Goal: Information Seeking & Learning: Check status

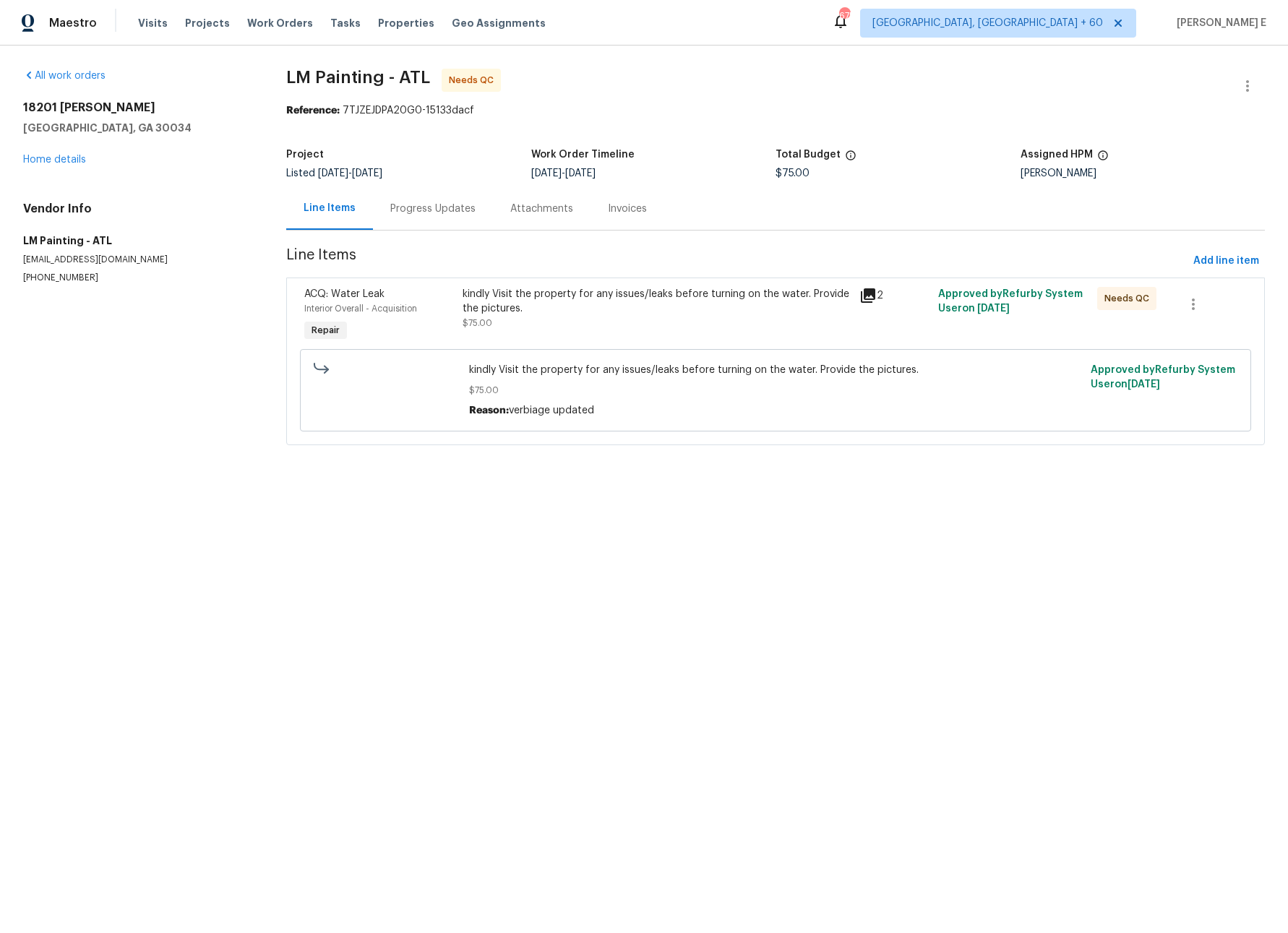
click at [870, 294] on icon at bounding box center [868, 295] width 14 height 14
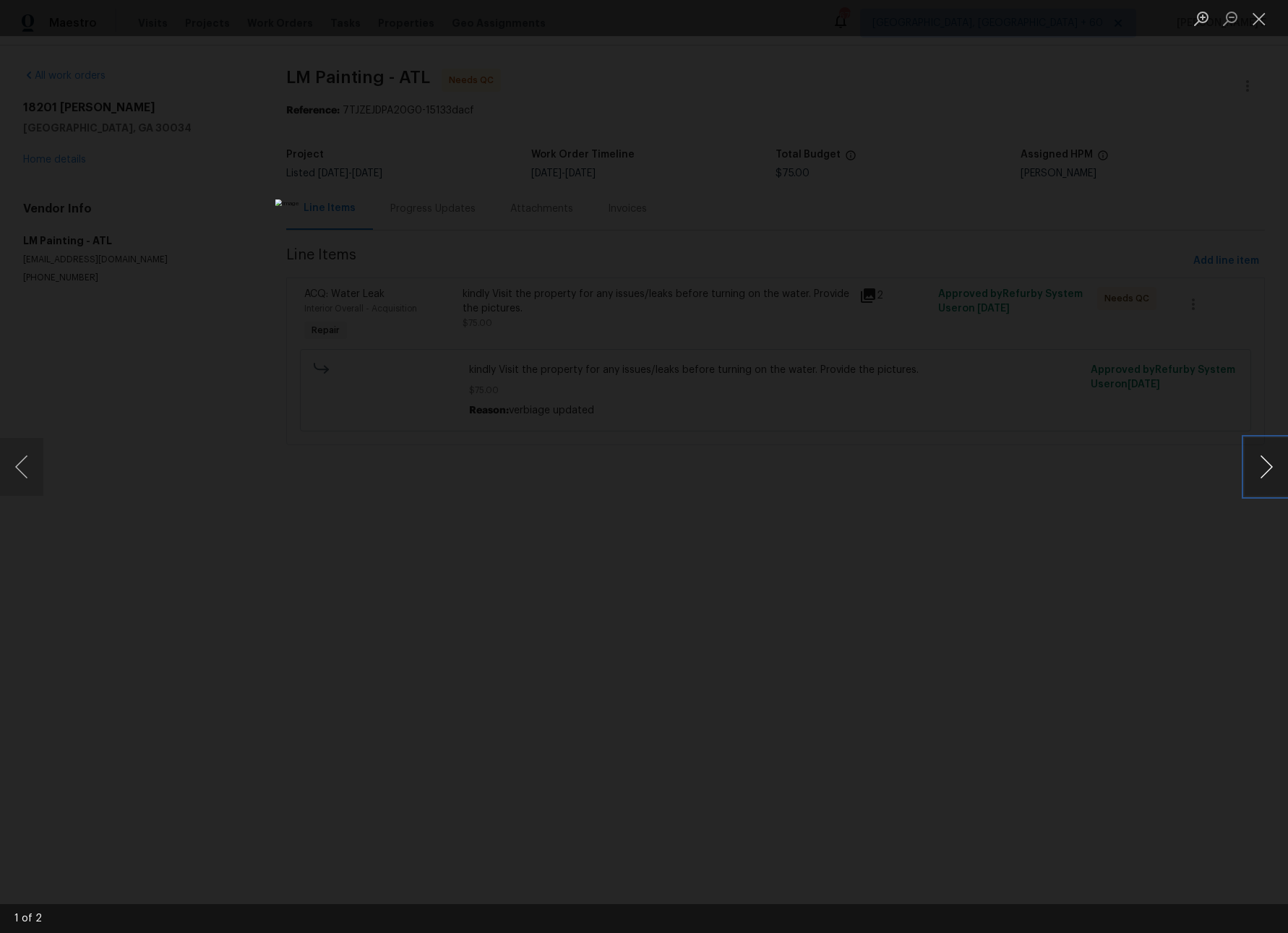
click at [1260, 456] on button "Next image" at bounding box center [1266, 466] width 43 height 58
click at [1256, 31] on li "Lightbox" at bounding box center [1259, 18] width 29 height 36
click at [1260, 16] on button "Close lightbox" at bounding box center [1259, 18] width 29 height 25
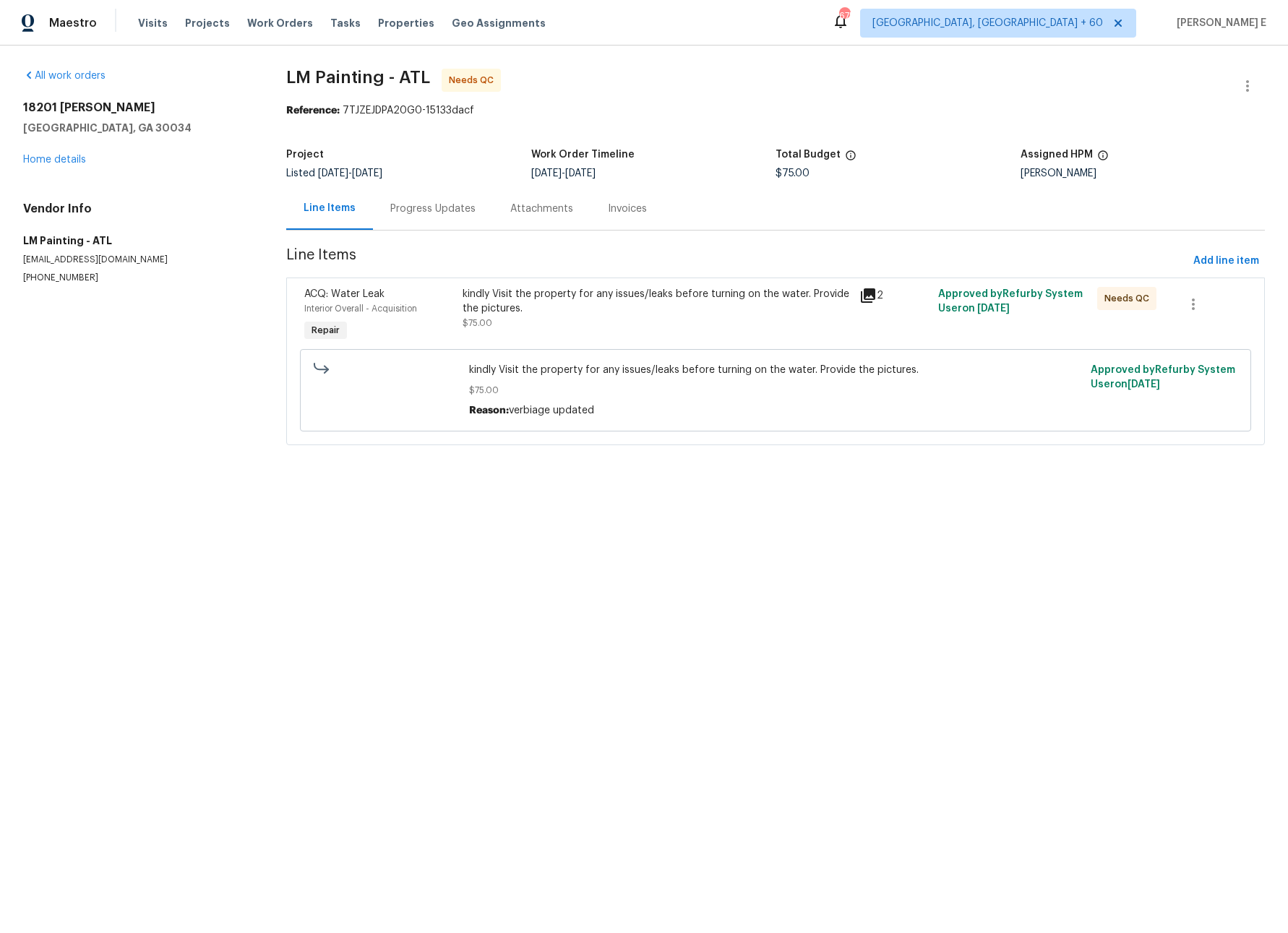
click at [390, 208] on div "Progress Updates" at bounding box center [432, 208] width 85 height 14
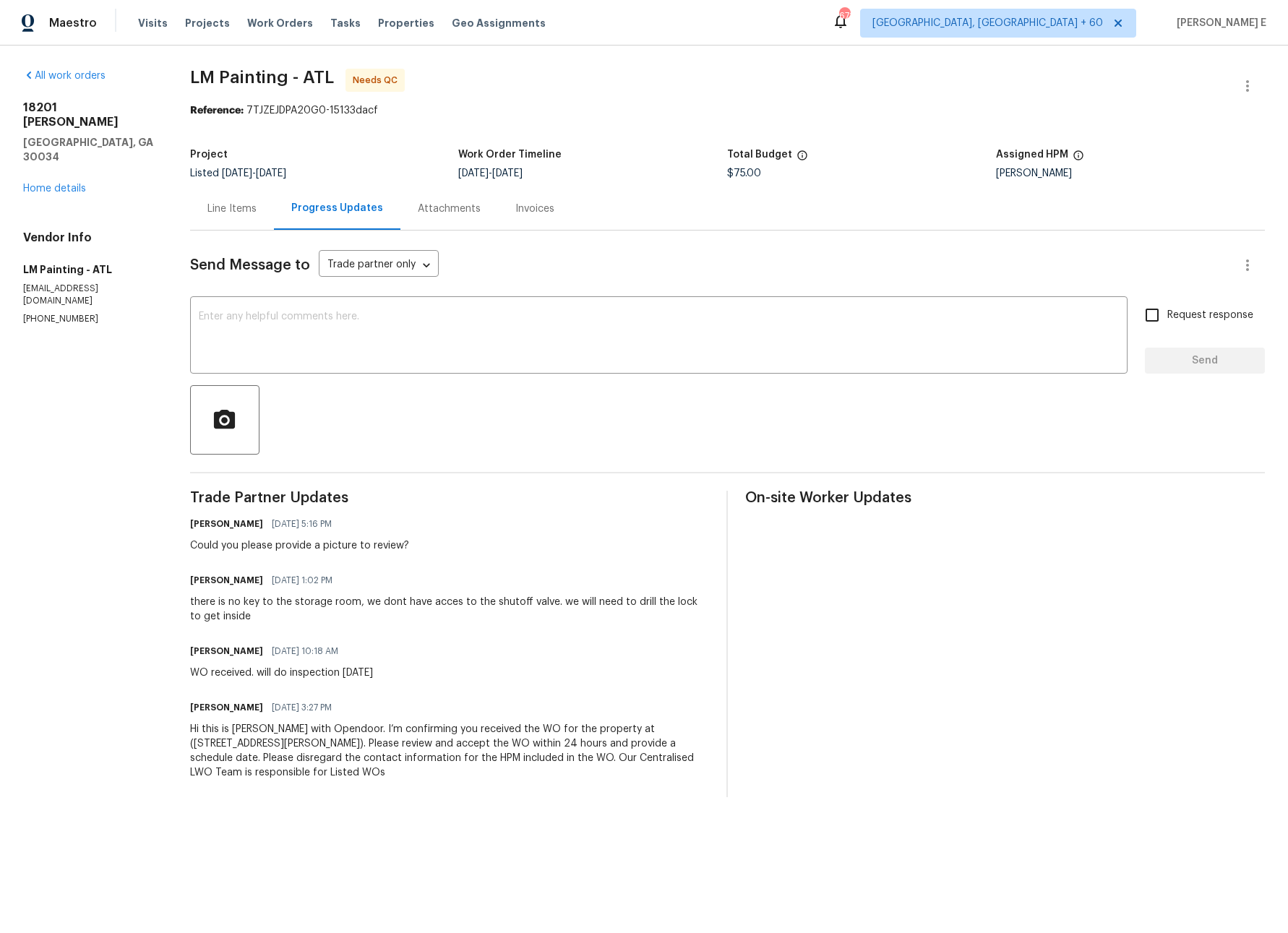
click at [247, 218] on div "Line Items" at bounding box center [232, 208] width 84 height 43
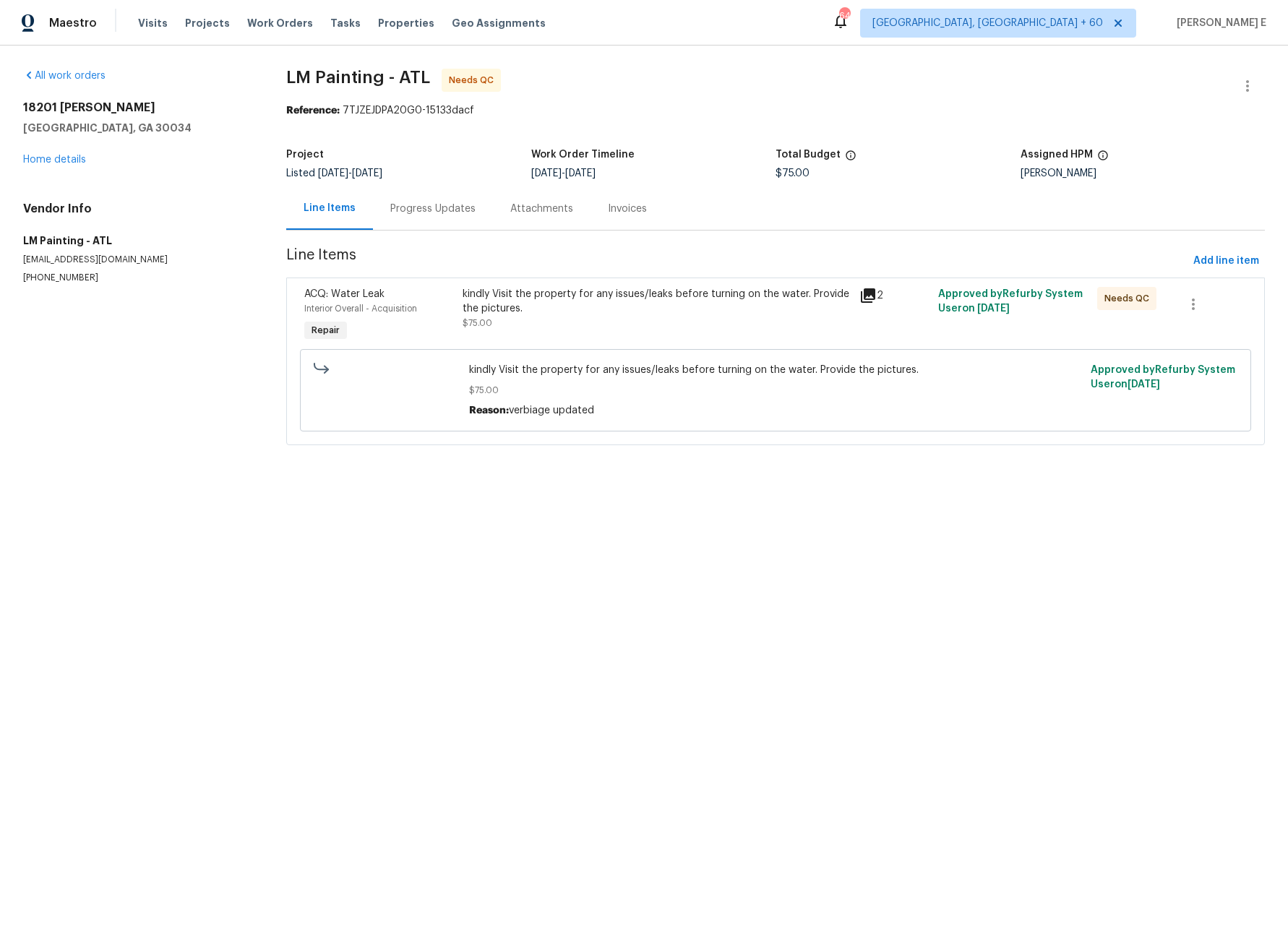
click at [425, 208] on div "Progress Updates" at bounding box center [432, 208] width 85 height 14
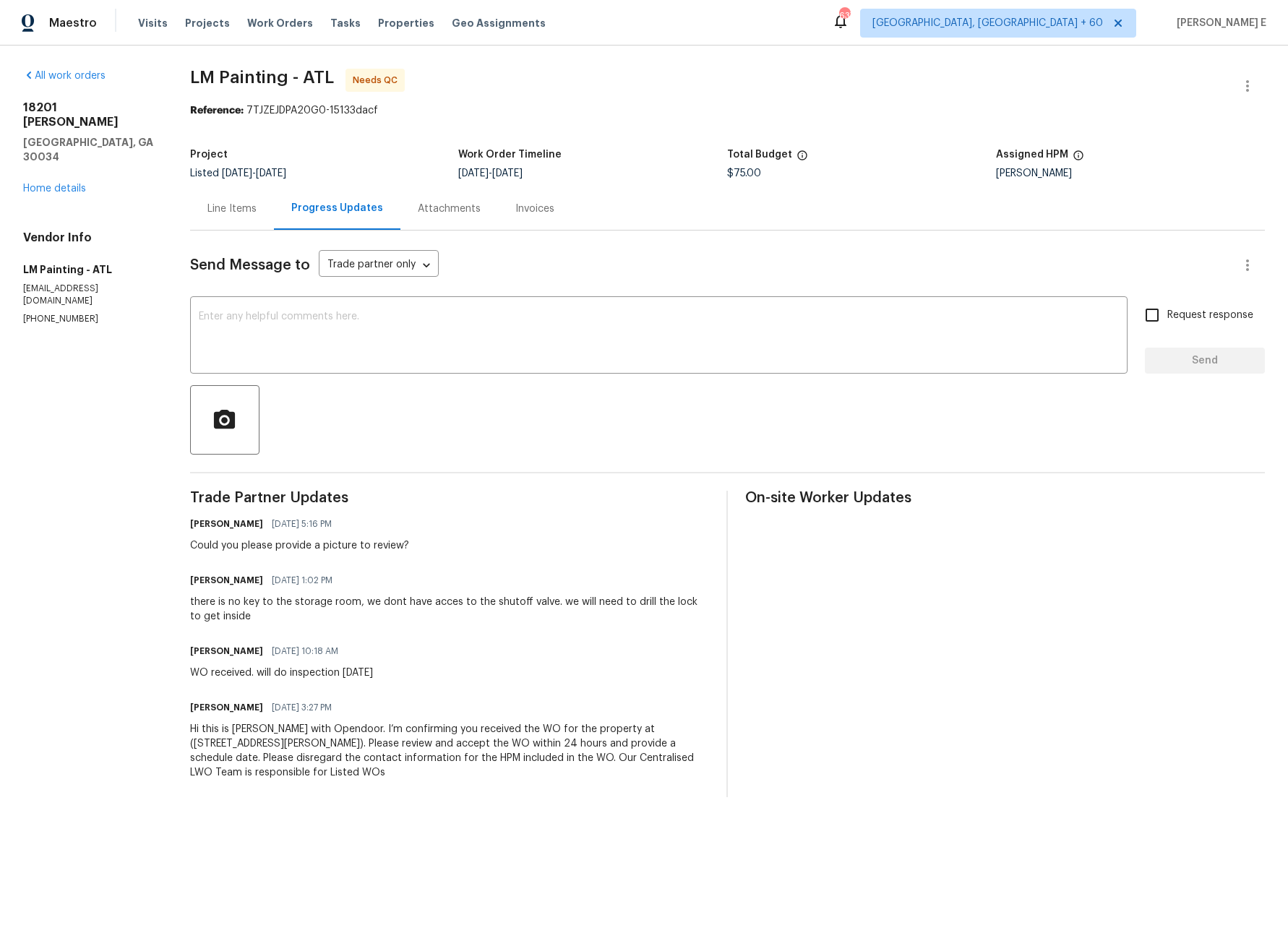
click at [253, 212] on div "Line Items" at bounding box center [232, 208] width 49 height 14
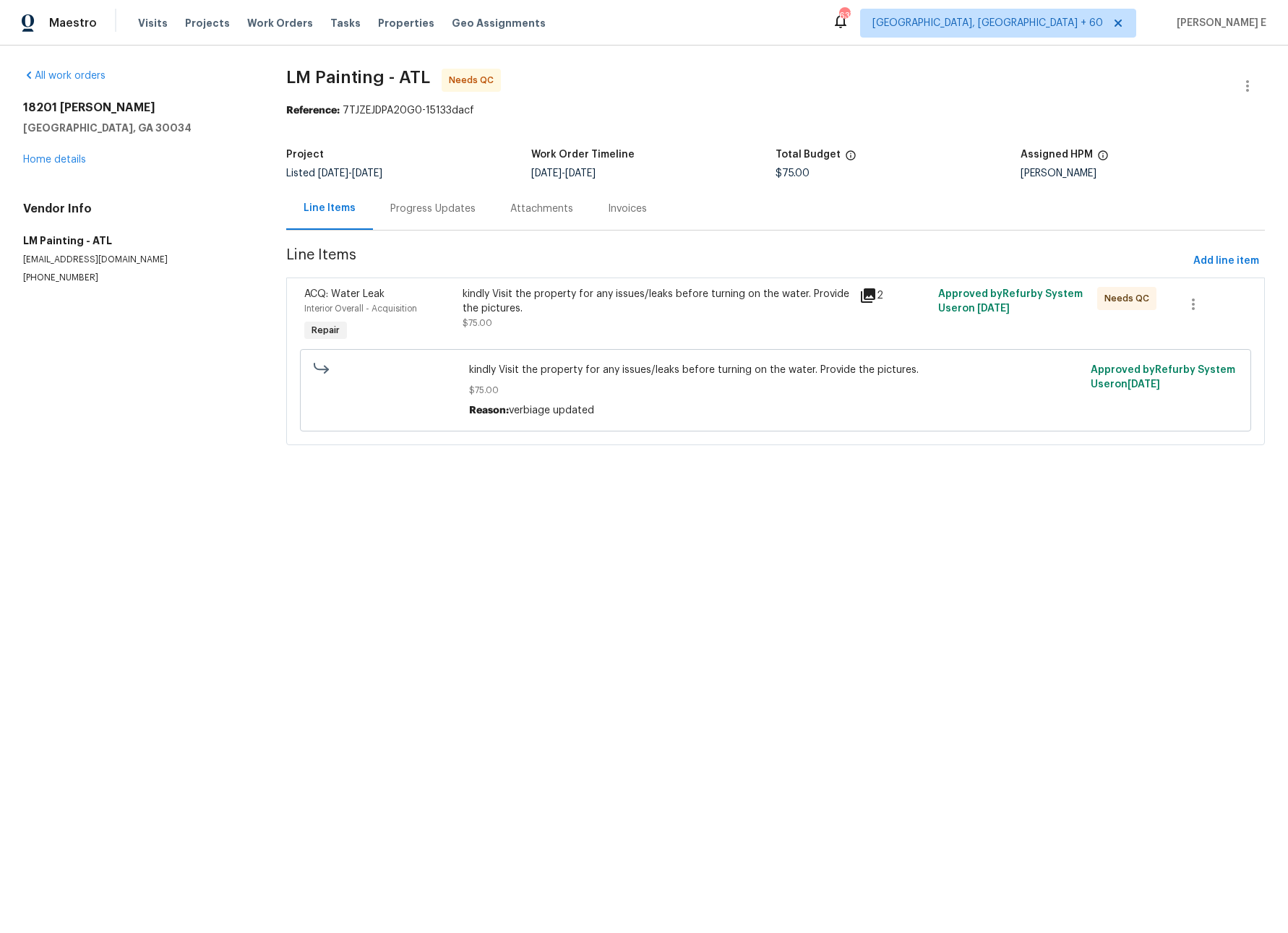
click at [395, 210] on div "Progress Updates" at bounding box center [432, 208] width 85 height 14
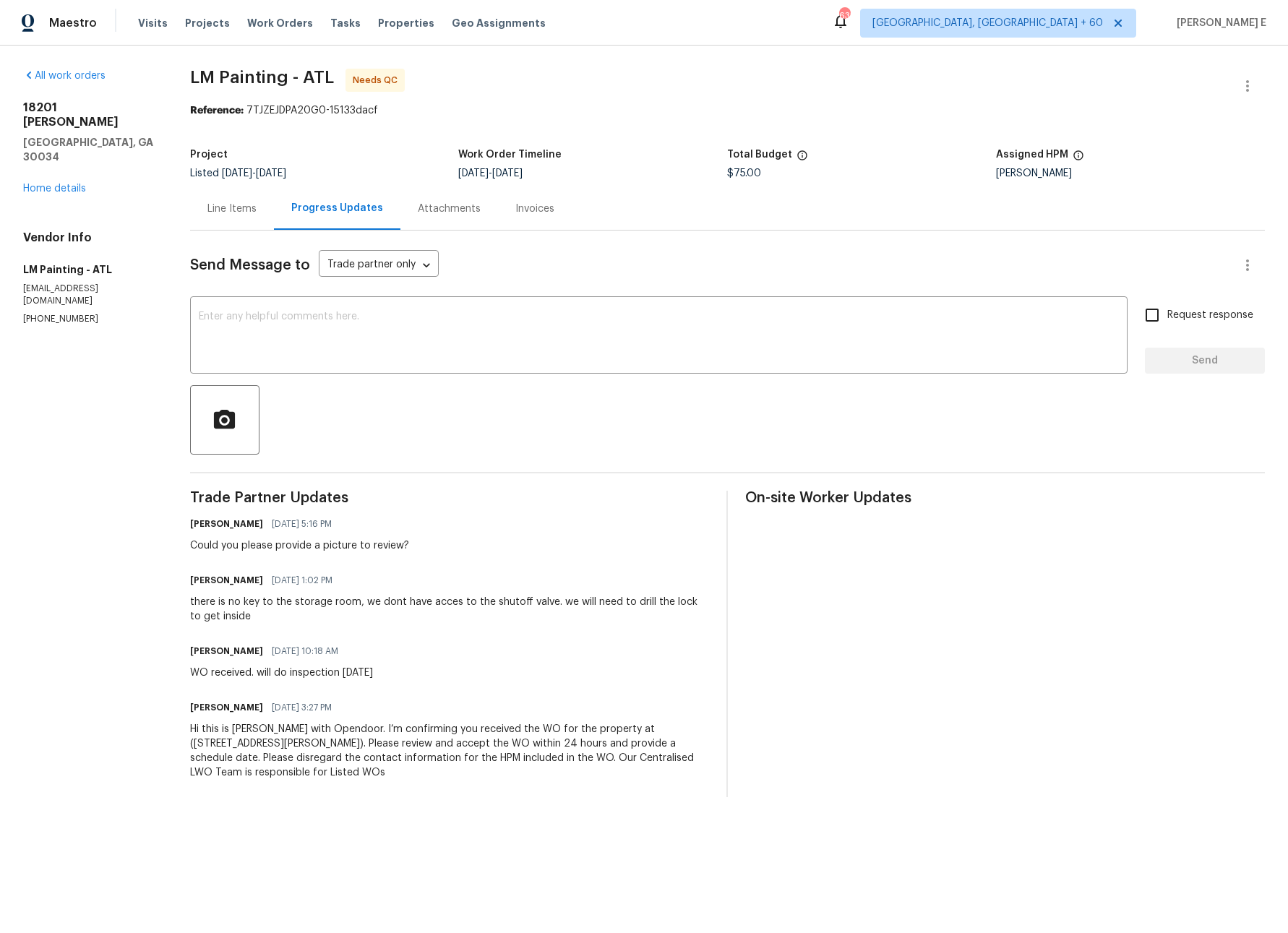
click at [256, 210] on div "Line Items" at bounding box center [232, 208] width 49 height 14
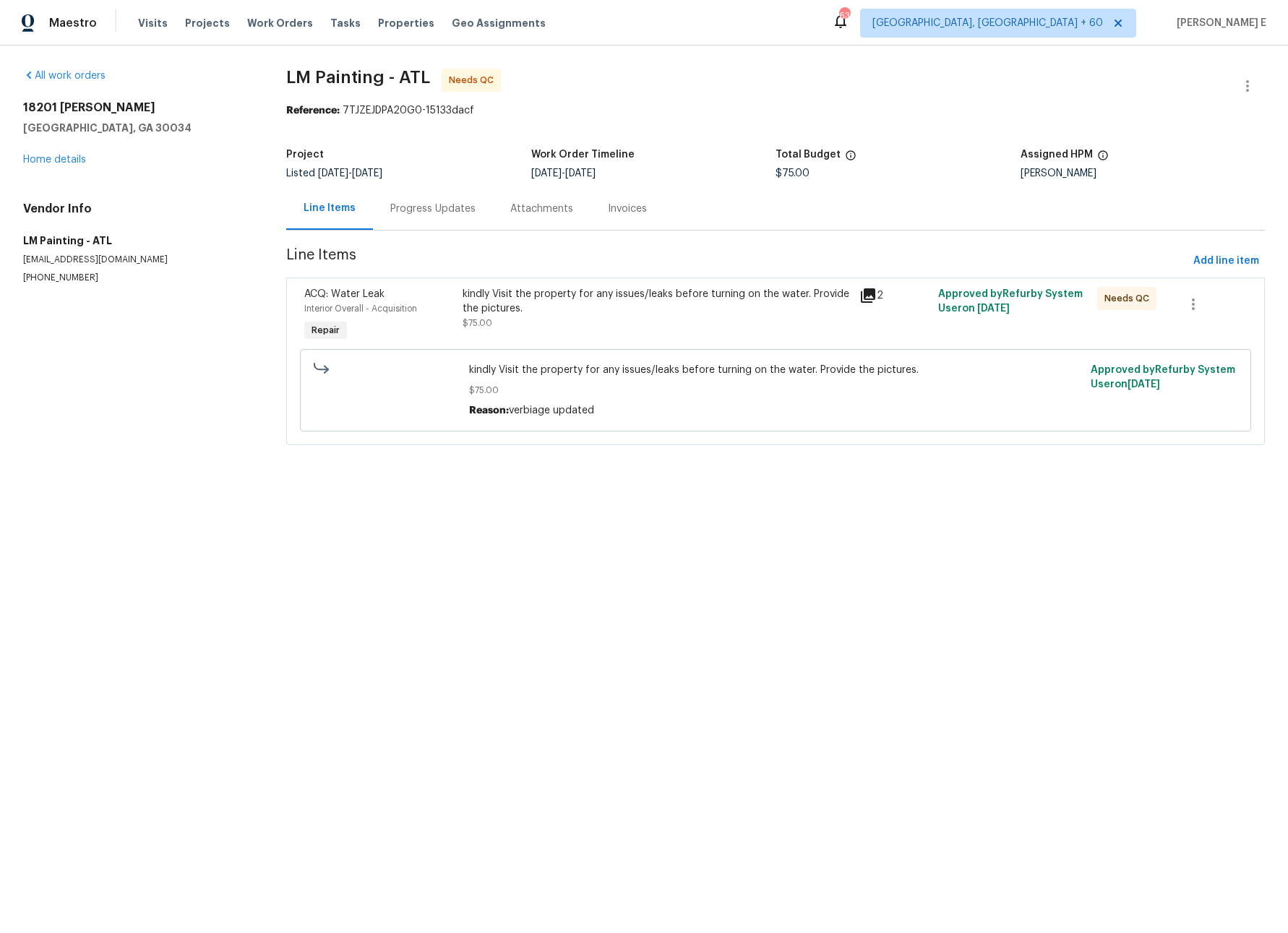
click at [424, 213] on div "Progress Updates" at bounding box center [432, 208] width 85 height 14
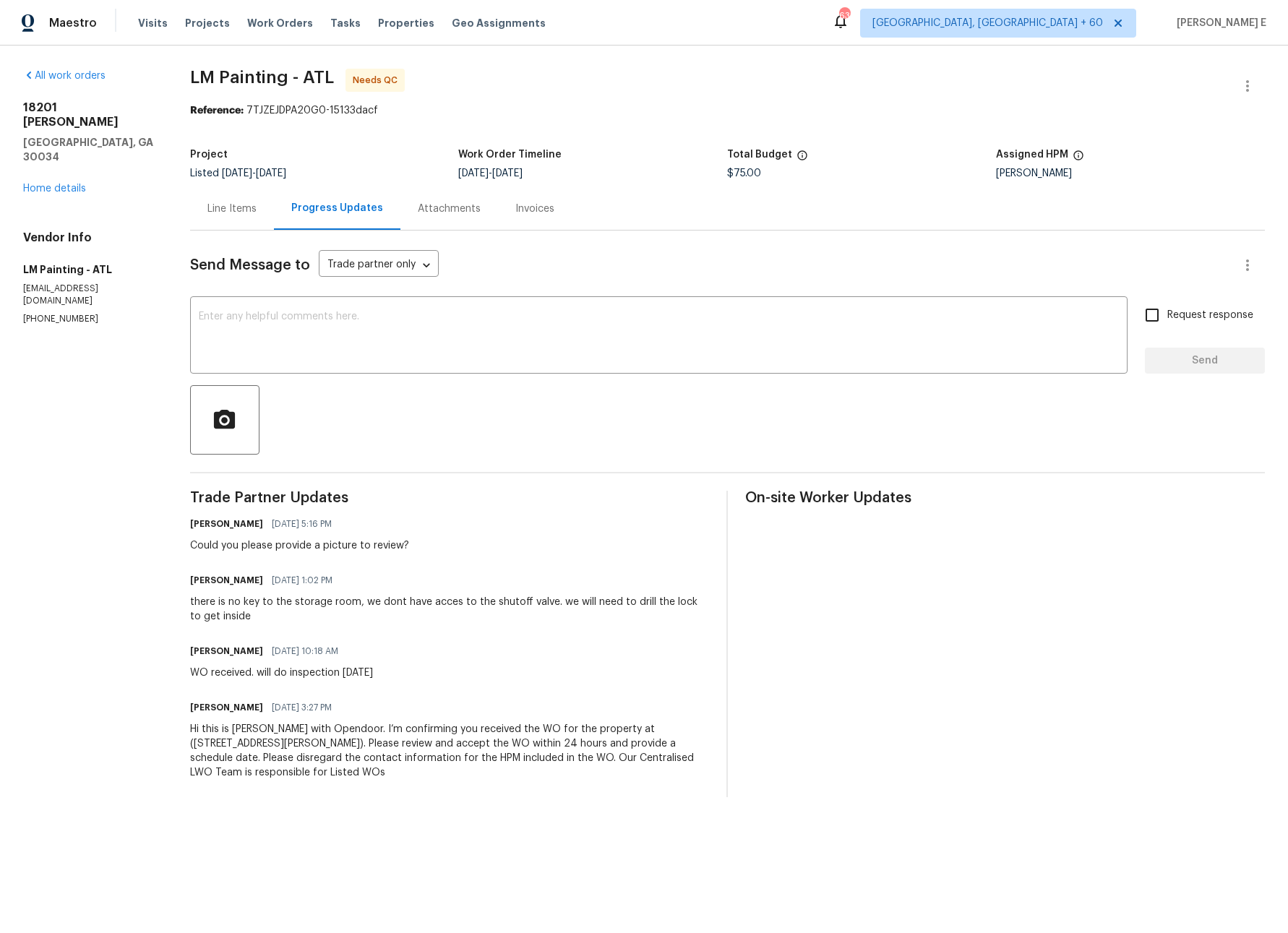
click at [264, 219] on div "Line Items" at bounding box center [232, 208] width 84 height 43
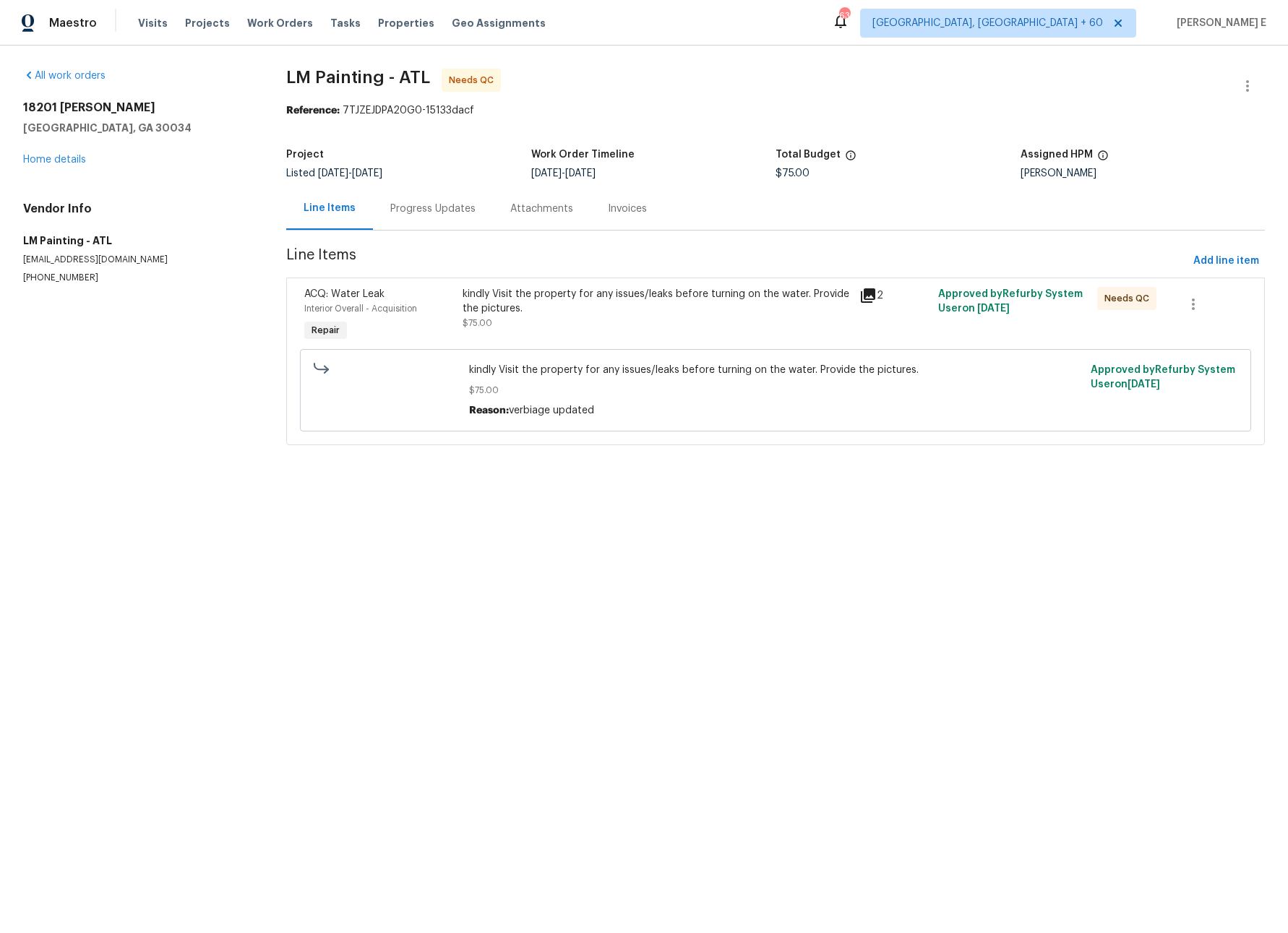
click at [437, 209] on div "Progress Updates" at bounding box center [432, 208] width 85 height 14
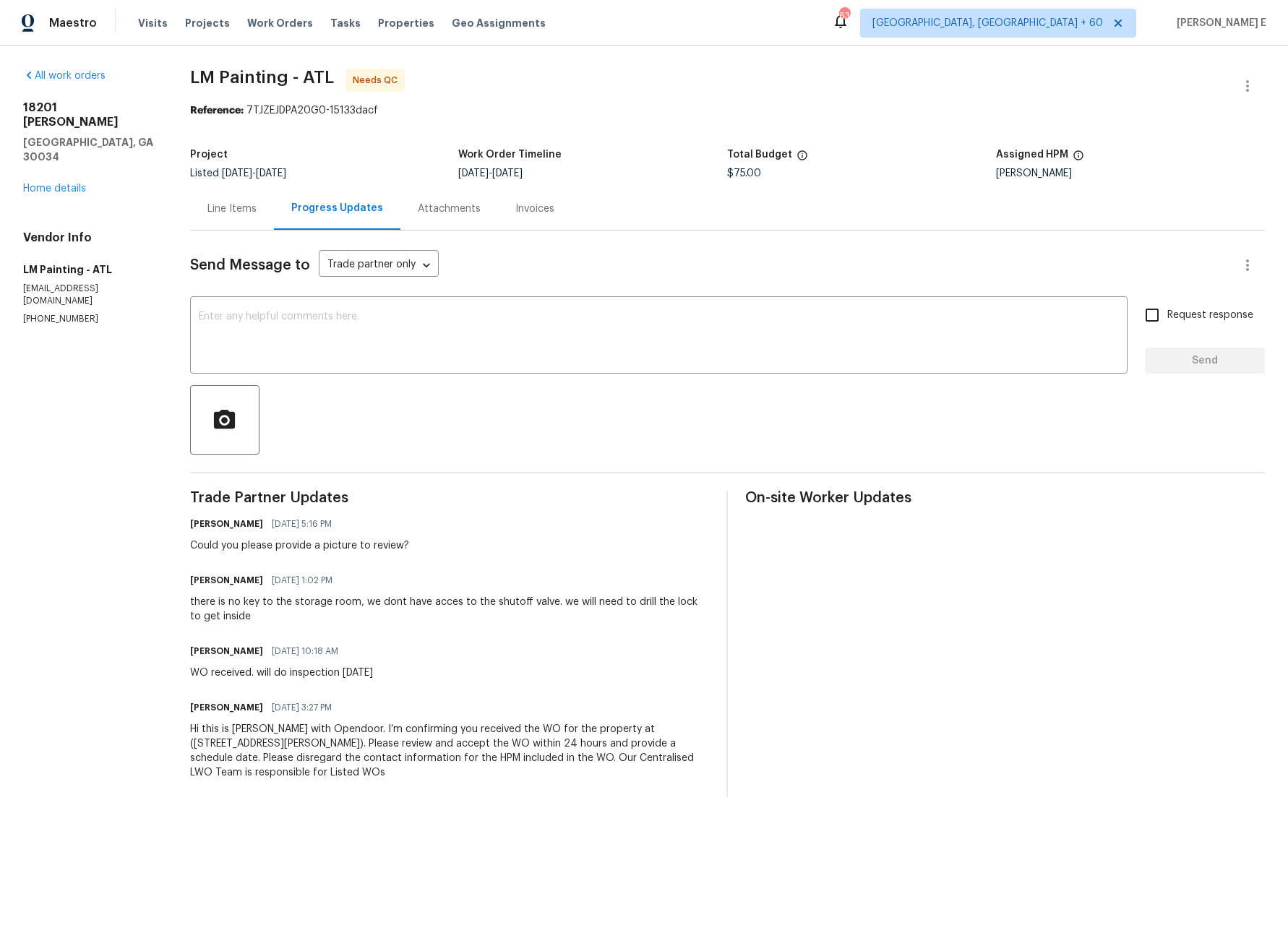
click at [256, 208] on div "Line Items" at bounding box center [232, 208] width 49 height 14
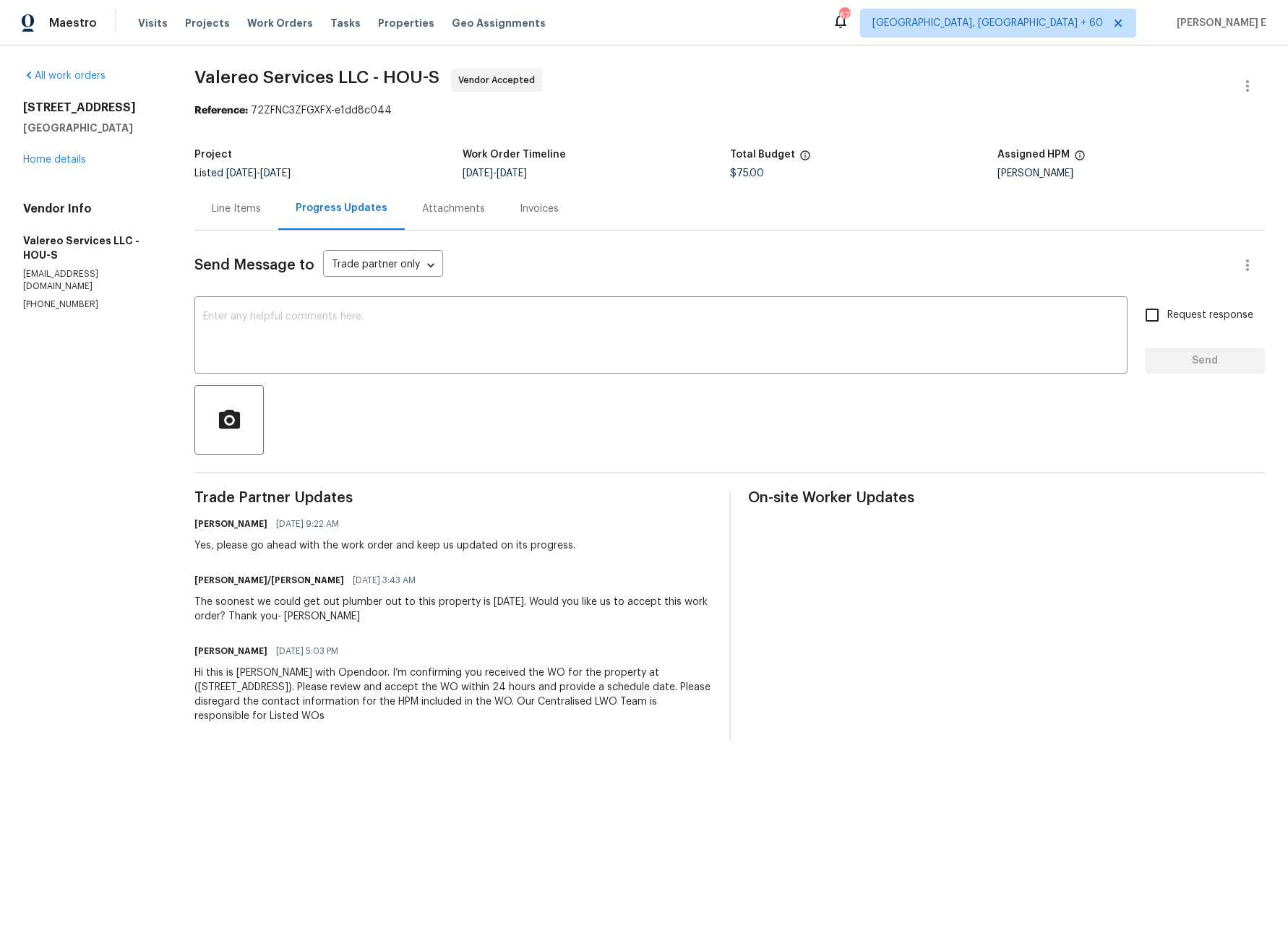
click at [231, 219] on div "Line Items" at bounding box center [236, 208] width 84 height 43
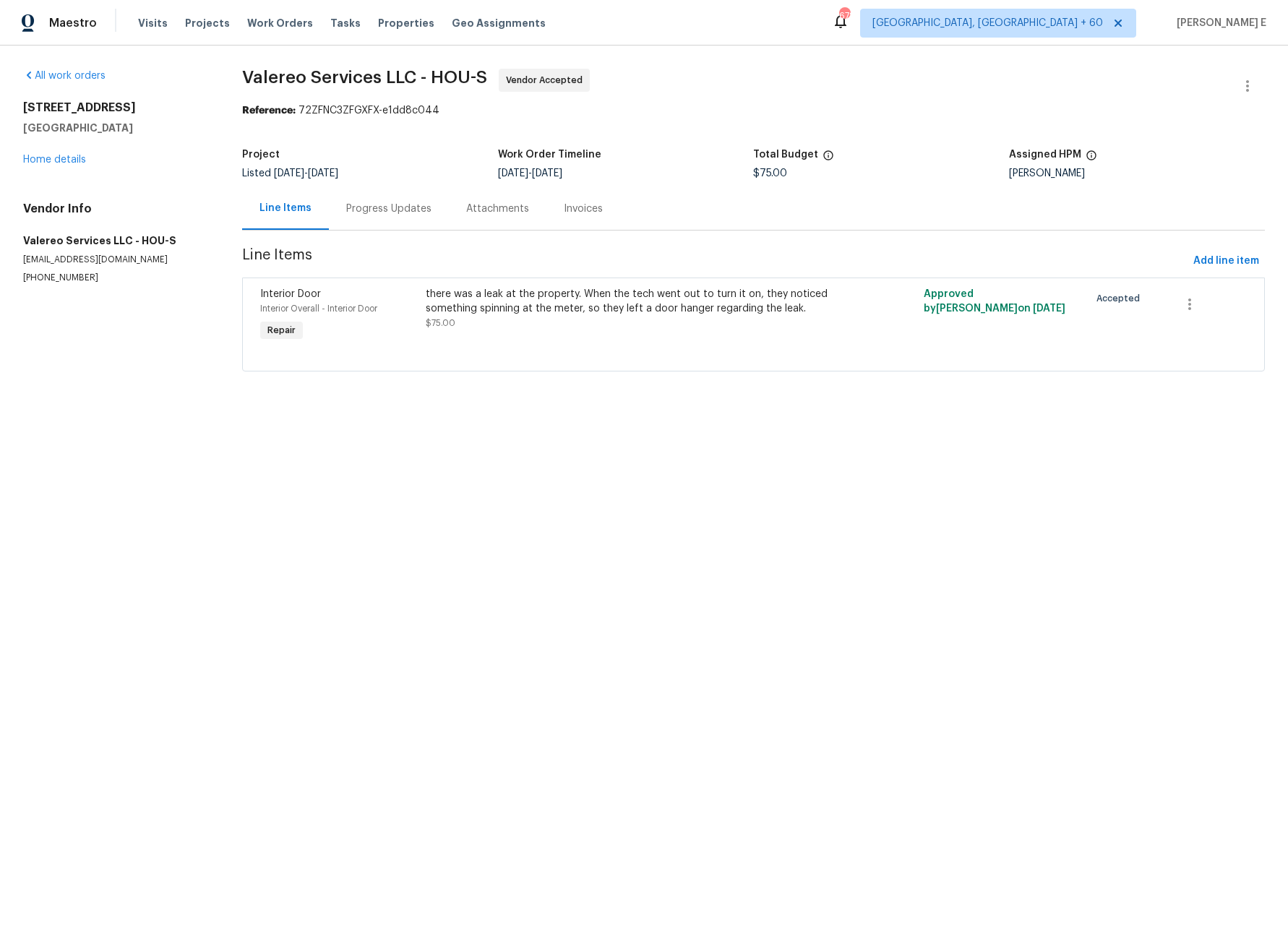
click at [355, 211] on div "Progress Updates" at bounding box center [389, 208] width 85 height 14
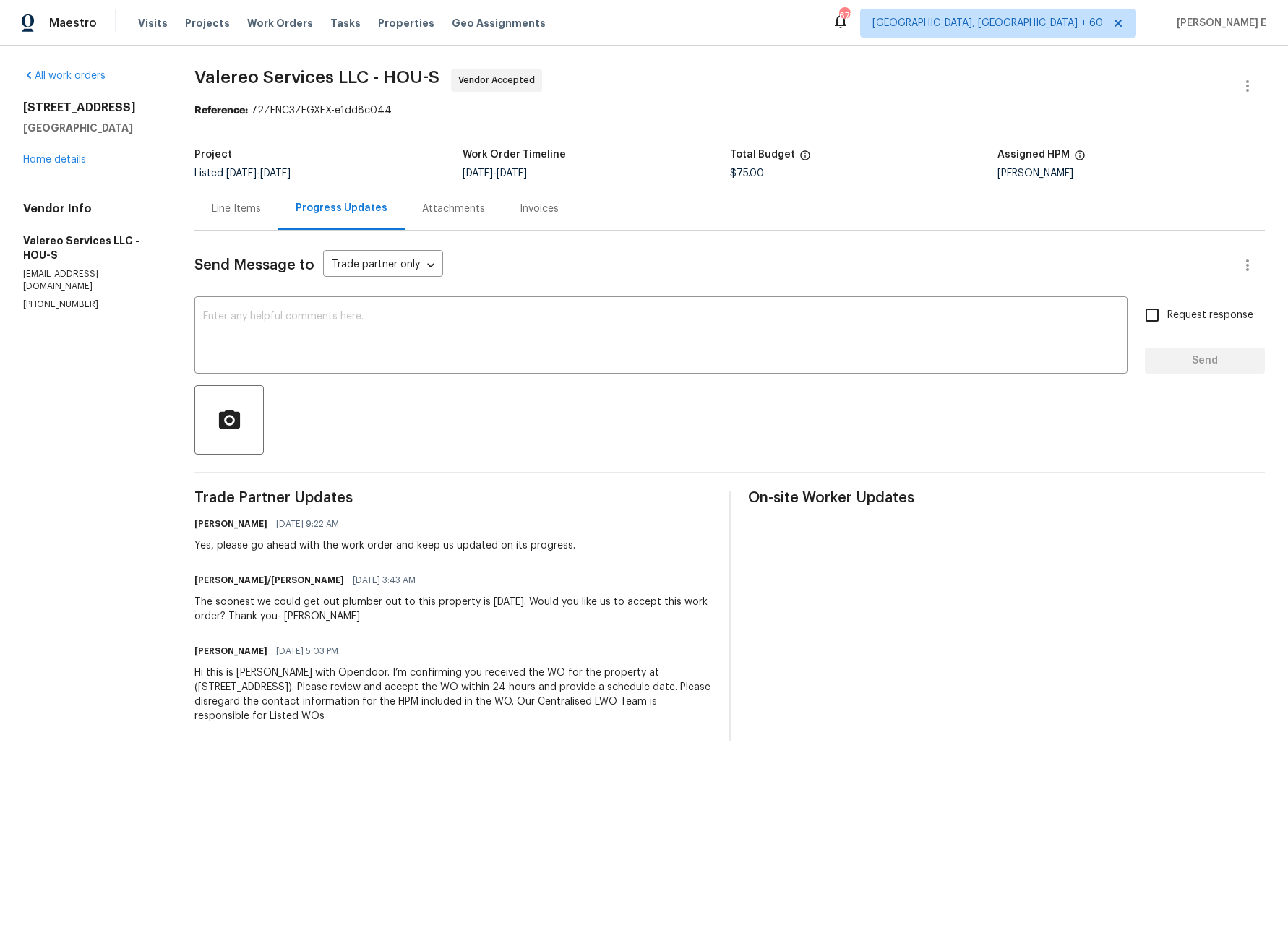
click at [246, 207] on div "Line Items" at bounding box center [236, 208] width 49 height 14
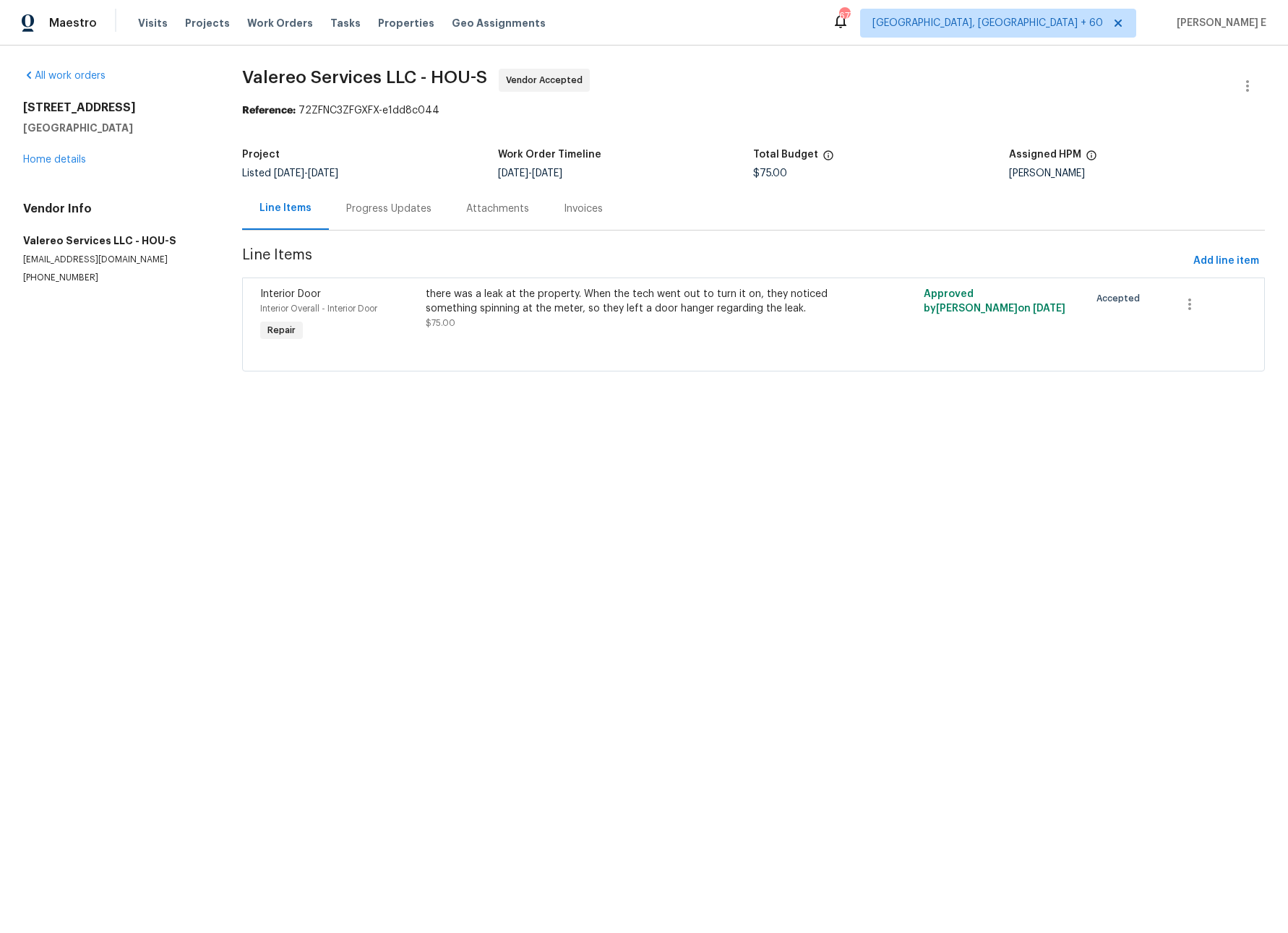
click at [394, 200] on div "Progress Updates" at bounding box center [389, 208] width 120 height 43
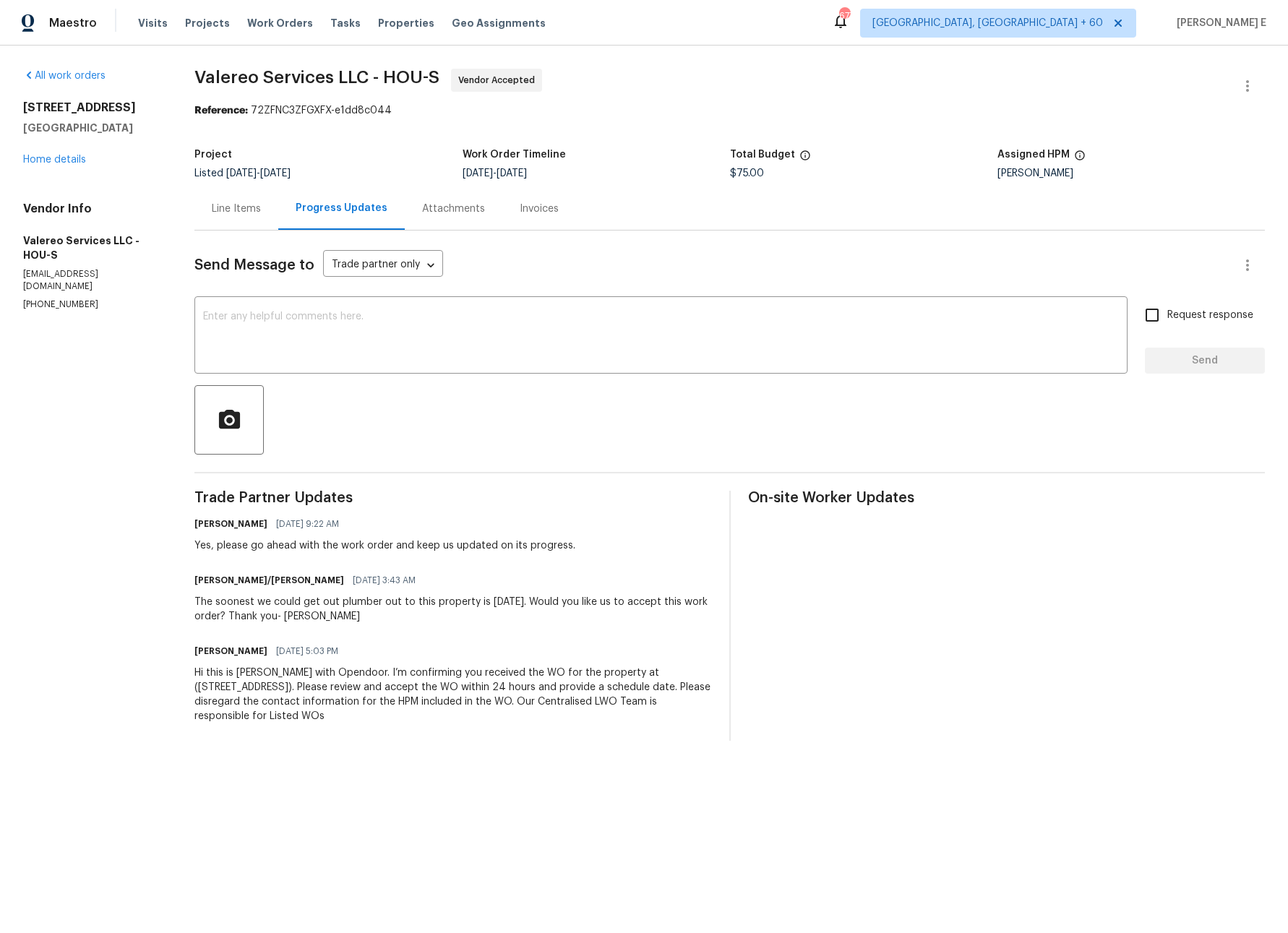
click at [238, 230] on div "Send Message to Trade partner only Trade partner only ​ x ​ Request response Se…" at bounding box center [729, 485] width 1070 height 510
click at [238, 210] on div "Line Items" at bounding box center [236, 208] width 49 height 14
